Goal: Communication & Community: Participate in discussion

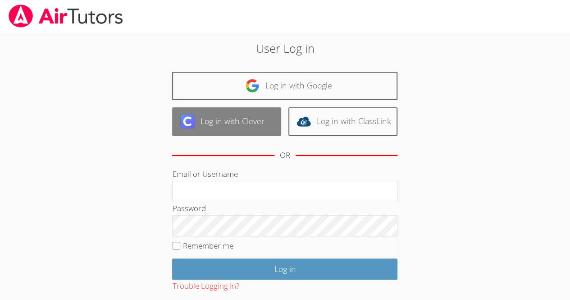
click at [252, 133] on link "Log in with Clever" at bounding box center [226, 121] width 109 height 28
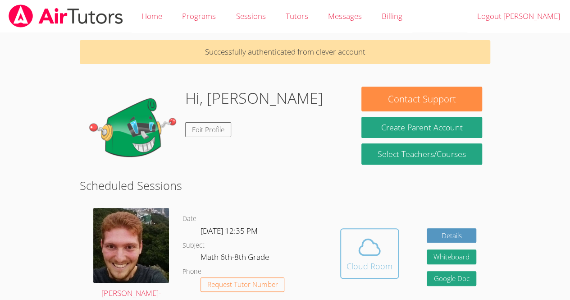
click at [373, 260] on div "Cloud Room" at bounding box center [370, 266] width 46 height 13
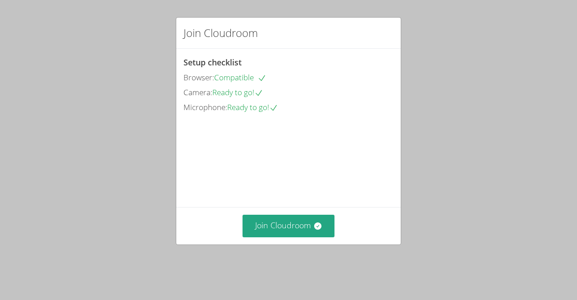
click at [259, 244] on div "Join Cloudroom" at bounding box center [288, 225] width 225 height 37
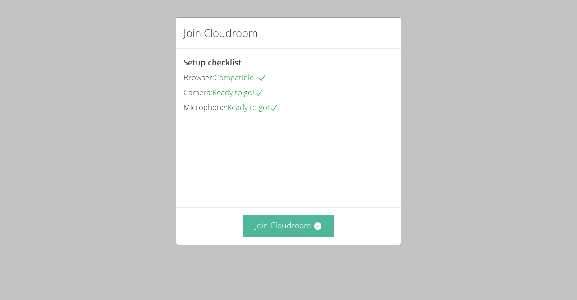
click at [251, 237] on button "Join Cloudroom" at bounding box center [289, 226] width 92 height 22
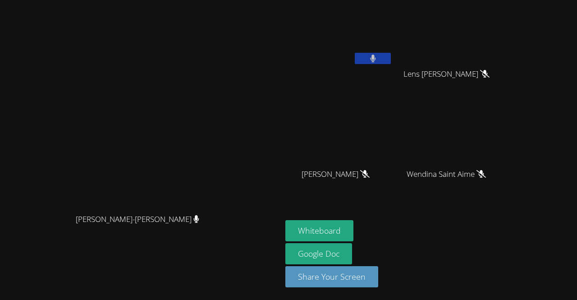
click at [355, 59] on button at bounding box center [373, 58] width 36 height 11
click at [290, 236] on button "Whiteboard" at bounding box center [319, 230] width 68 height 21
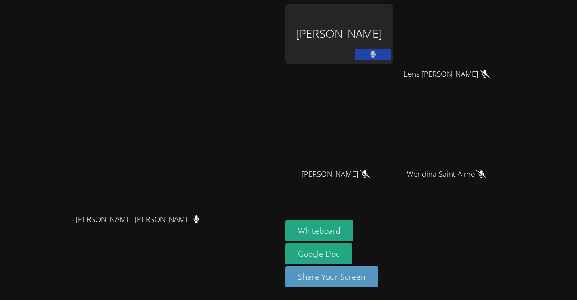
click at [393, 22] on div "Amanda Vieira Ramos" at bounding box center [338, 34] width 107 height 60
click at [376, 54] on icon at bounding box center [373, 55] width 6 height 8
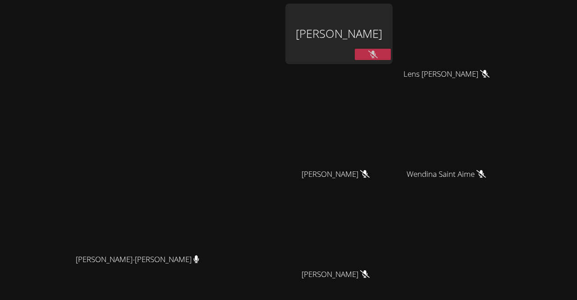
click at [383, 59] on div "Amanda Vieira Ramos" at bounding box center [338, 34] width 107 height 60
click at [378, 51] on icon at bounding box center [372, 55] width 9 height 8
click at [391, 54] on button at bounding box center [373, 54] width 36 height 11
click at [382, 0] on aside "Amanda Vieira Ramos Lens Francois Lens Francois Alexya Reis Silva Alexya Reis S…" at bounding box center [394, 190] width 225 height 380
click at [209, 189] on video at bounding box center [141, 172] width 135 height 155
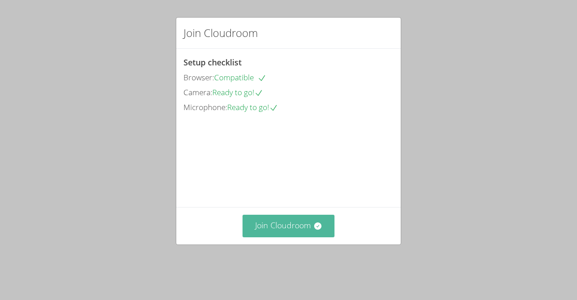
click at [276, 232] on button "Join Cloudroom" at bounding box center [289, 226] width 92 height 22
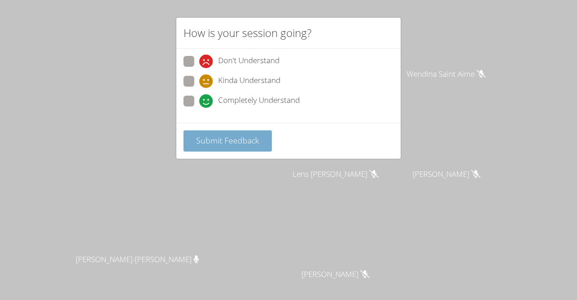
click at [201, 148] on button "Submit Feedback" at bounding box center [228, 140] width 88 height 21
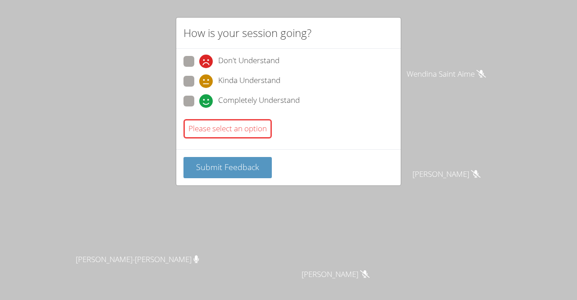
click at [167, 163] on div "How is your session going? Don't Understand Kinda Understand Completely Underst…" at bounding box center [288, 150] width 577 height 300
click at [160, 97] on div "How is your session going? Don't Understand Kinda Understand Completely Underst…" at bounding box center [288, 150] width 577 height 300
click at [117, 143] on div "How is your session going? Don't Understand Kinda Understand Completely Underst…" at bounding box center [288, 150] width 577 height 300
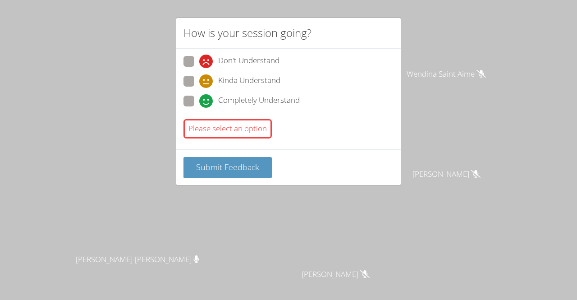
click at [117, 143] on div "How is your session going? Don't Understand Kinda Understand Completely Underst…" at bounding box center [288, 150] width 577 height 300
click at [221, 85] on span "Kinda Understand" at bounding box center [249, 81] width 62 height 14
click at [207, 83] on input "Kinda Understand" at bounding box center [203, 80] width 8 height 8
radio input "true"
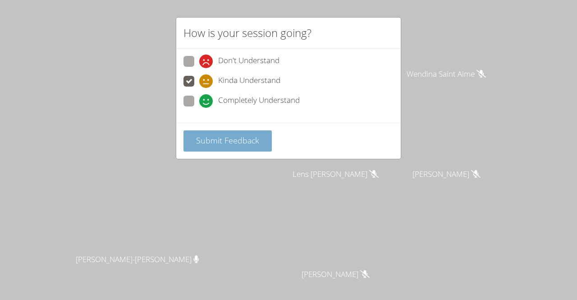
click at [237, 137] on span "Submit Feedback" at bounding box center [227, 140] width 63 height 11
